Goal: Find specific page/section: Find specific page/section

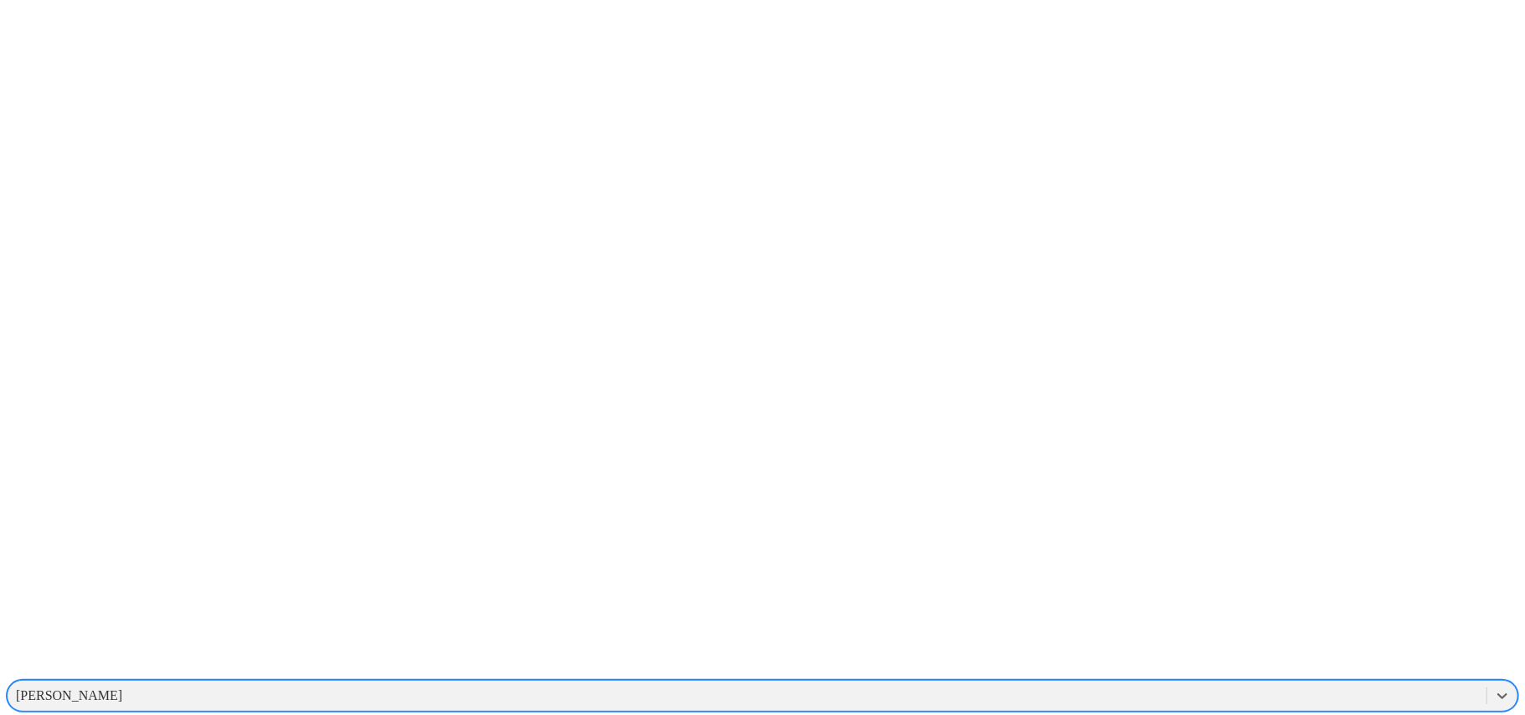
click at [122, 689] on div "[PERSON_NAME]" at bounding box center [69, 696] width 106 height 15
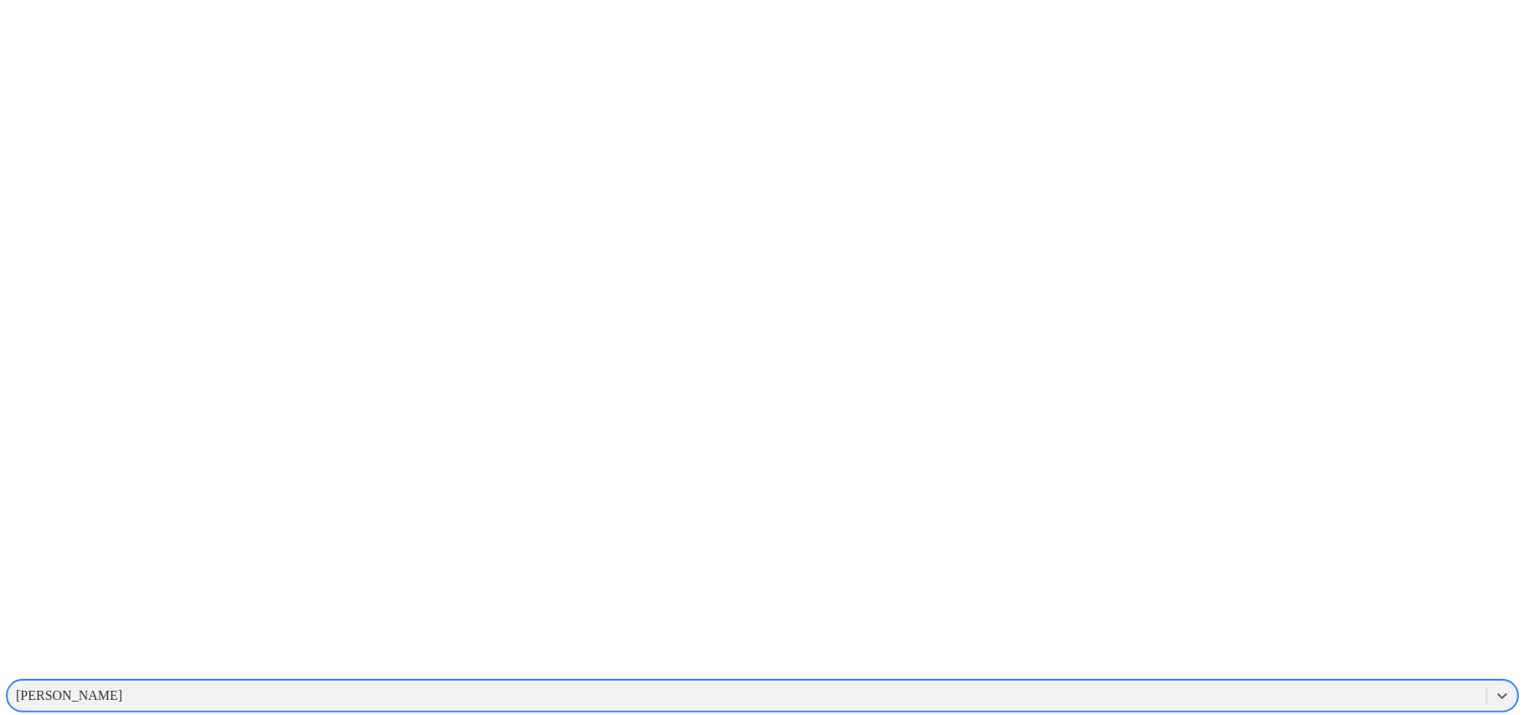
click at [1293, 683] on div "[PERSON_NAME]" at bounding box center [747, 695] width 1479 height 25
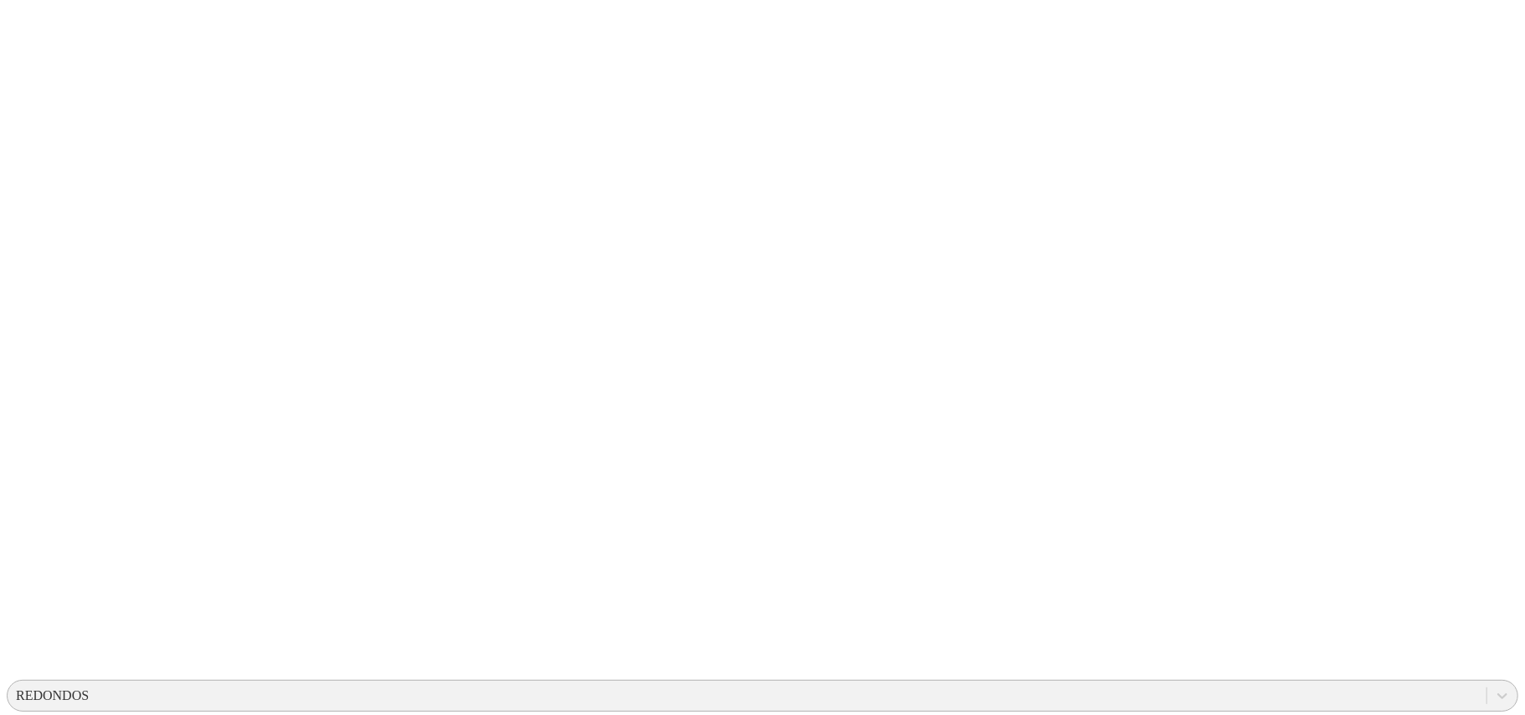
click at [1179, 683] on div "REDONDOS" at bounding box center [747, 695] width 1479 height 25
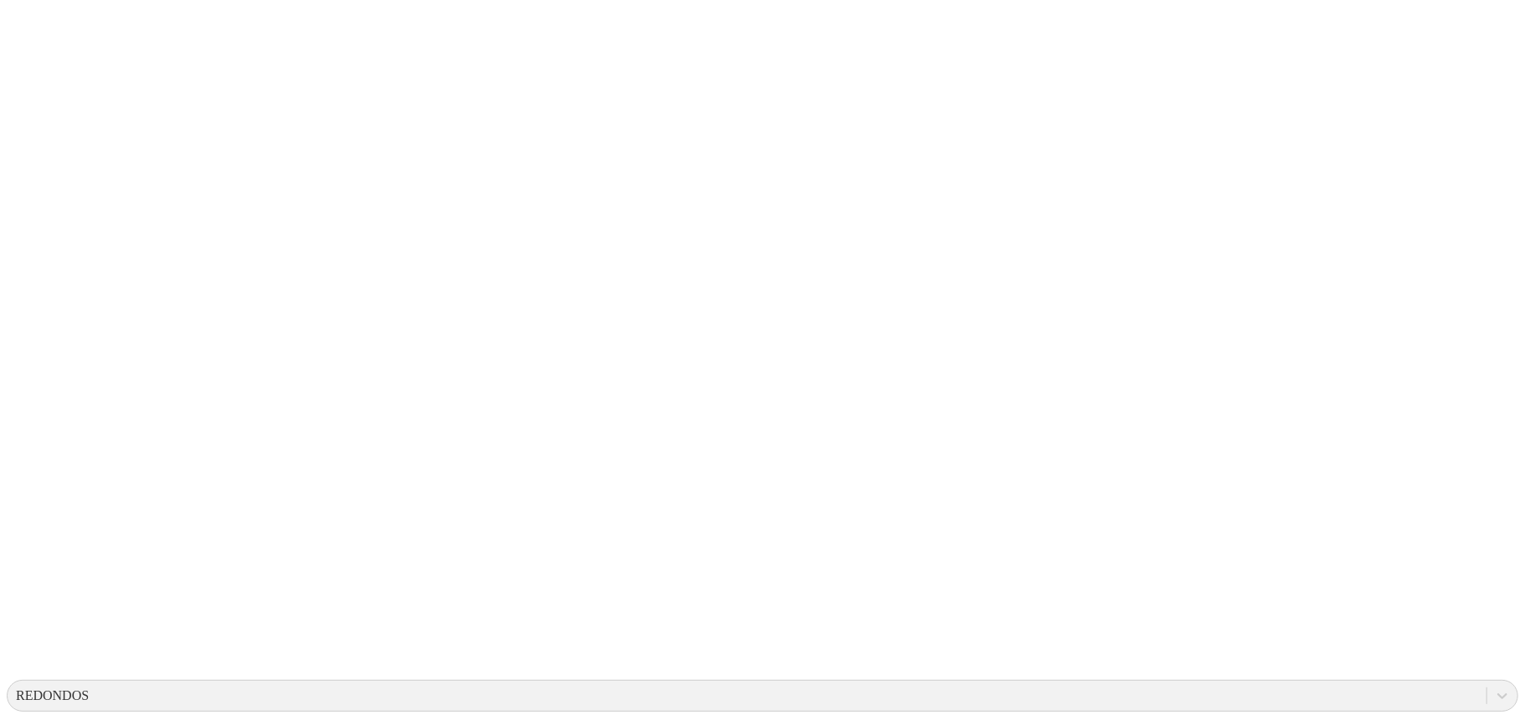
click at [89, 689] on div "REDONDOS" at bounding box center [52, 696] width 73 height 15
